Goal: Information Seeking & Learning: Learn about a topic

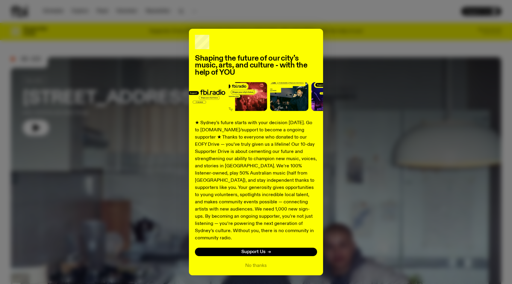
click at [246, 16] on div "Shaping the future of our city’s music, arts, and culture - with the help of YO…" at bounding box center [256, 142] width 512 height 284
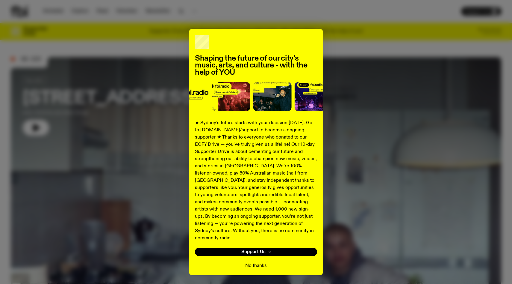
click at [256, 262] on button "No thanks" at bounding box center [256, 265] width 22 height 7
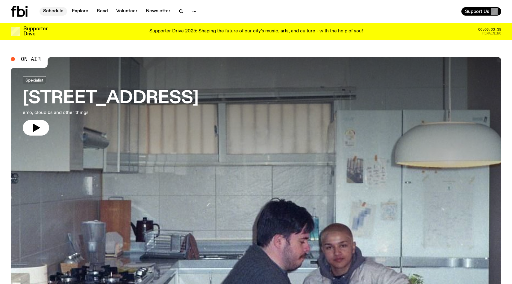
click at [58, 13] on link "Schedule" at bounding box center [54, 11] width 28 height 8
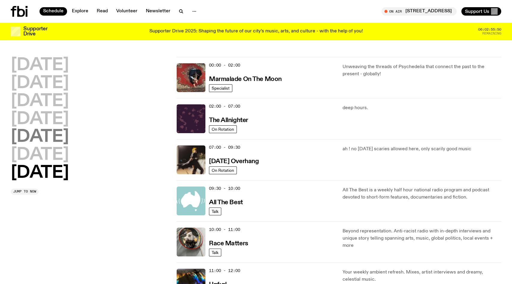
click at [48, 136] on h2 "[DATE]" at bounding box center [40, 136] width 58 height 17
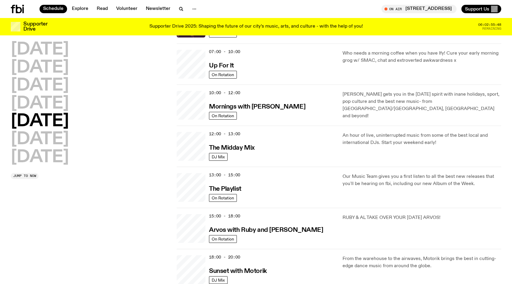
scroll to position [109, 0]
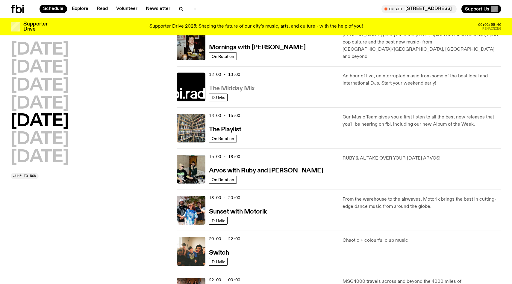
click at [243, 88] on h3 "The Midday Mix" at bounding box center [232, 88] width 46 height 6
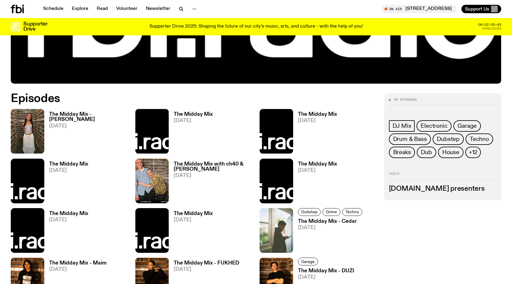
scroll to position [277, 0]
click at [110, 116] on h3 "The Midday Mix - [PERSON_NAME]" at bounding box center [88, 117] width 79 height 10
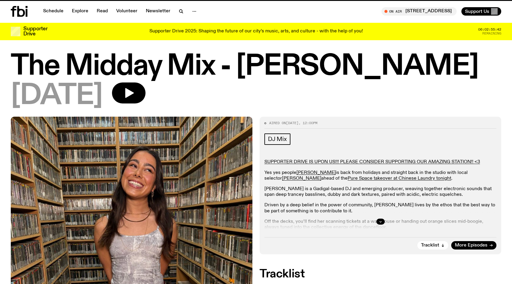
scroll to position [1, 0]
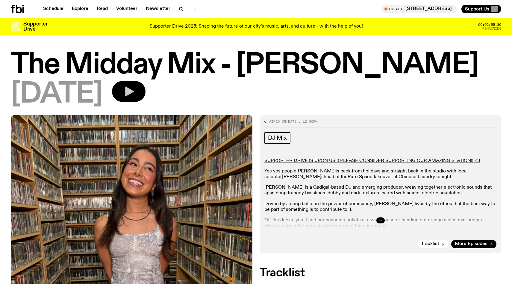
click at [134, 90] on icon "button" at bounding box center [129, 92] width 9 height 10
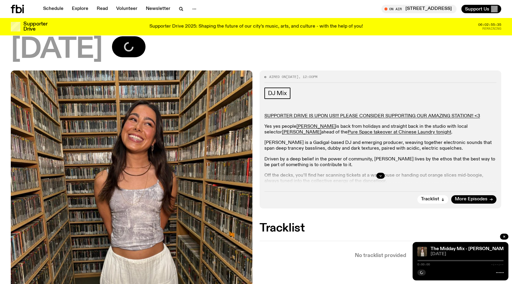
scroll to position [52, 0]
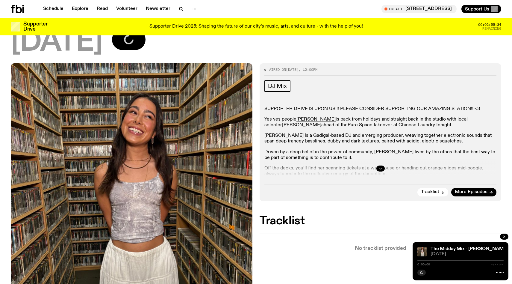
click at [383, 168] on button "button" at bounding box center [380, 168] width 8 height 6
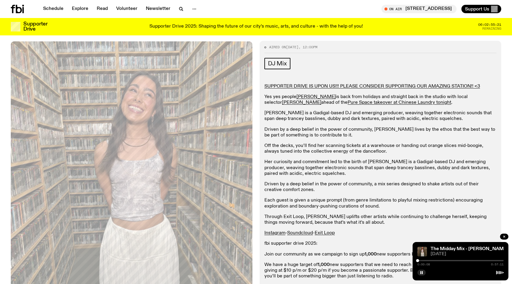
scroll to position [78, 0]
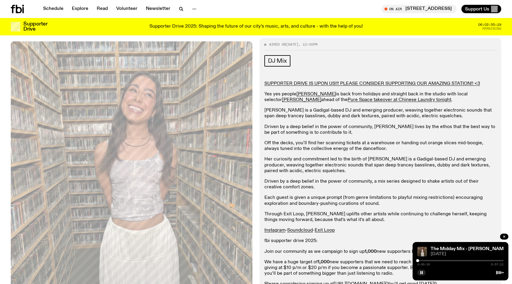
click at [486, 97] on p "Yes yes people [PERSON_NAME] is back from holidays and straight back in the stu…" at bounding box center [380, 96] width 232 height 11
click at [321, 97] on link "[PERSON_NAME]" at bounding box center [301, 99] width 39 height 5
click at [333, 143] on p "Off the decks, you’ll find her scanning tickets at a warehouse or handing out o…" at bounding box center [380, 145] width 232 height 11
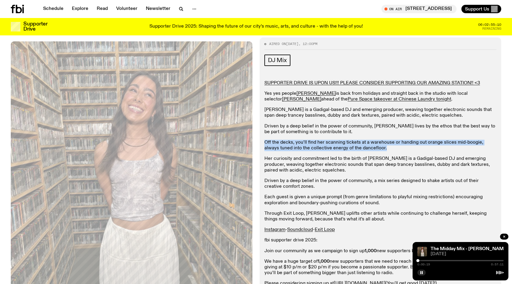
click at [333, 143] on p "Off the decks, you’ll find her scanning tickets at a warehouse or handing out o…" at bounding box center [380, 145] width 232 height 11
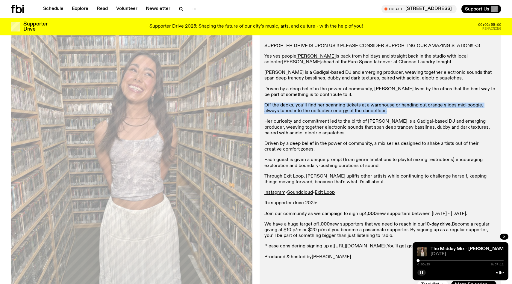
scroll to position [125, 0]
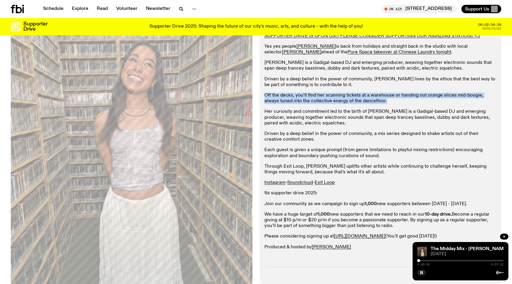
click at [420, 260] on div at bounding box center [418, 260] width 3 height 3
click at [421, 260] on div at bounding box center [460, 260] width 86 height 1
click at [424, 261] on div at bounding box center [460, 260] width 86 height 1
click at [427, 260] on div at bounding box center [460, 260] width 86 height 1
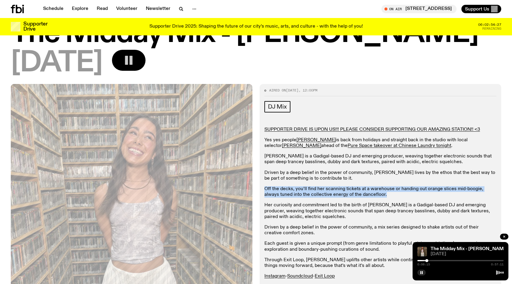
scroll to position [0, 0]
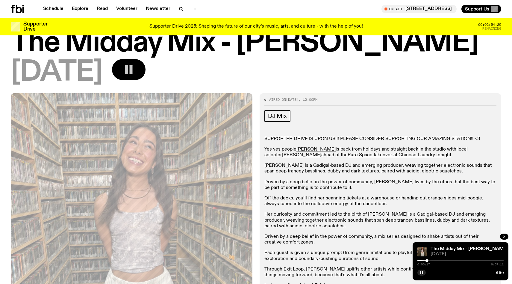
click at [299, 51] on h1 "The Midday Mix - [PERSON_NAME]" at bounding box center [256, 43] width 490 height 27
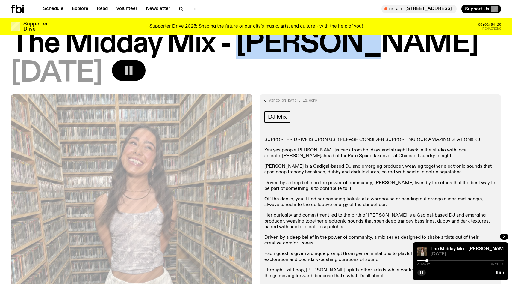
scroll to position [21, 0]
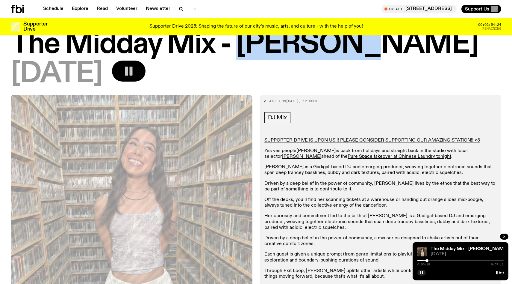
copy h1 "[PERSON_NAME]"
click at [429, 261] on div at bounding box center [460, 260] width 86 height 1
click at [432, 260] on div at bounding box center [460, 260] width 86 height 1
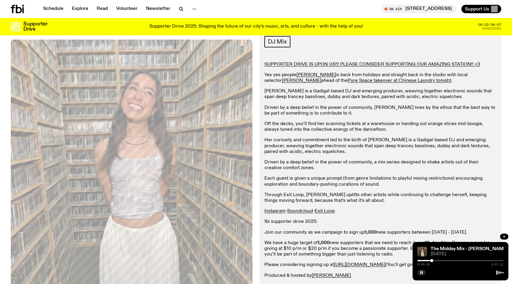
scroll to position [186, 0]
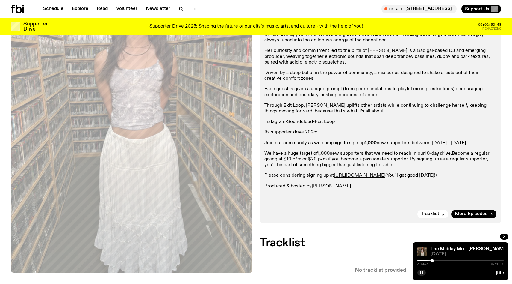
click at [440, 261] on div at bounding box center [460, 260] width 86 height 1
click at [449, 260] on div at bounding box center [460, 260] width 86 height 1
click at [434, 260] on div at bounding box center [406, 260] width 86 height 1
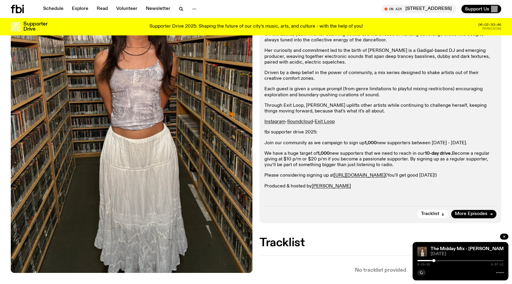
click at [438, 260] on div at bounding box center [460, 260] width 86 height 1
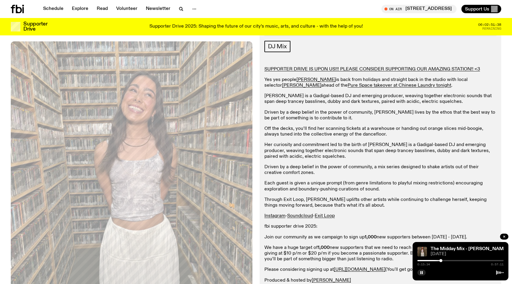
scroll to position [91, 0]
